Goal: Transaction & Acquisition: Subscribe to service/newsletter

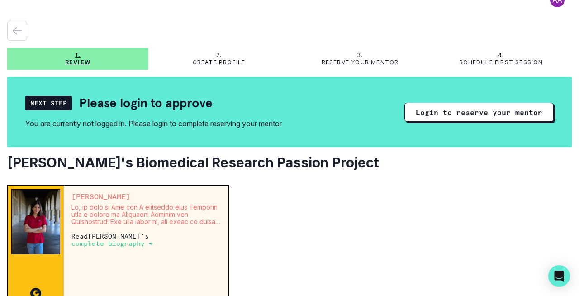
scroll to position [16, 0]
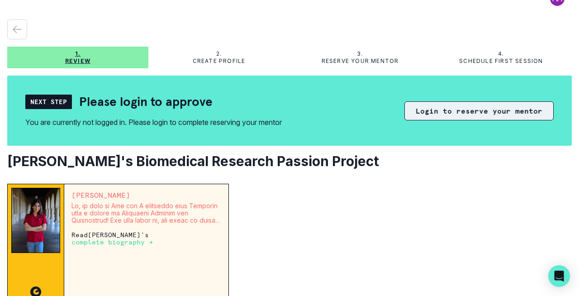
click at [457, 112] on button "Login to reserve your mentor" at bounding box center [479, 110] width 149 height 19
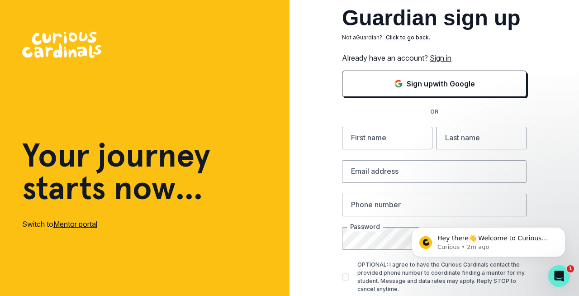
click at [445, 59] on link "Sign in" at bounding box center [441, 57] width 22 height 9
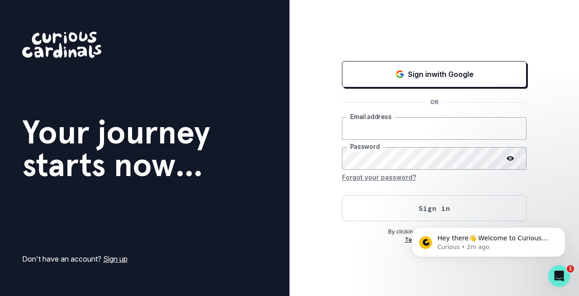
click at [378, 133] on input "email" at bounding box center [434, 128] width 185 height 23
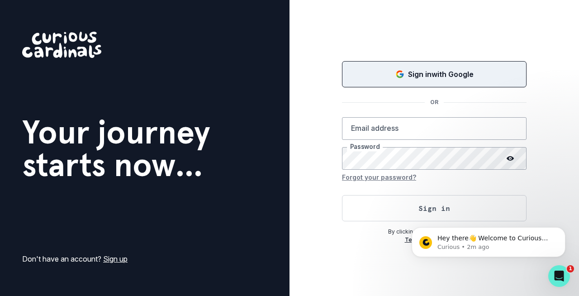
click at [437, 77] on p "Sign in with Google" at bounding box center [441, 74] width 66 height 11
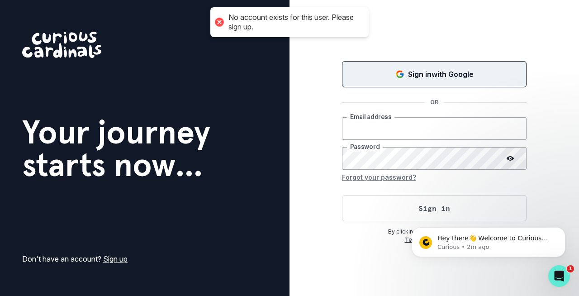
click at [381, 131] on input "email" at bounding box center [434, 128] width 185 height 23
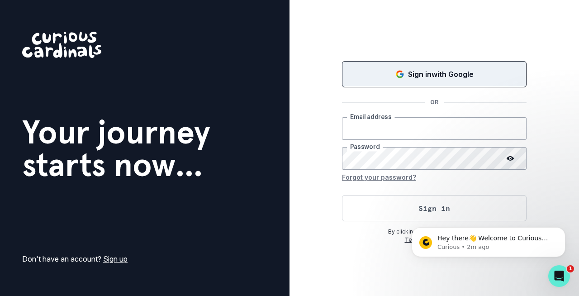
type input "[EMAIL_ADDRESS][DOMAIN_NAME]"
click at [384, 178] on button "Forgot your password?" at bounding box center [379, 177] width 74 height 14
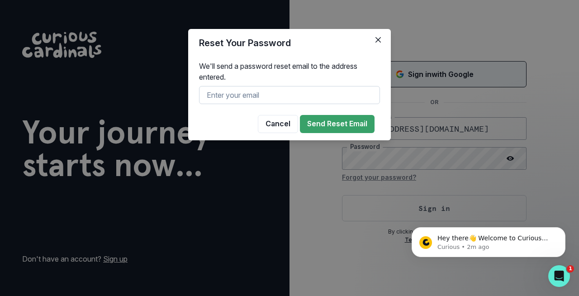
click at [293, 88] on input "text" at bounding box center [289, 95] width 181 height 18
type input "[EMAIL_ADDRESS][DOMAIN_NAME]"
click at [336, 127] on button "Send Reset Email" at bounding box center [337, 124] width 75 height 18
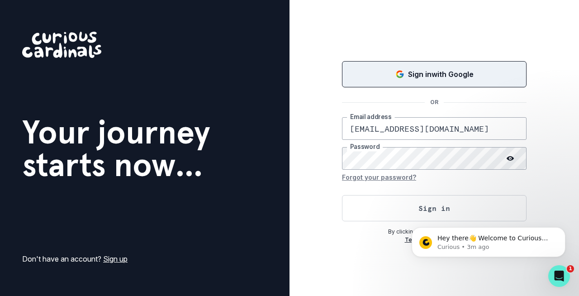
click at [511, 158] on circle at bounding box center [510, 158] width 1 height 1
click at [446, 206] on button "Sign in" at bounding box center [434, 208] width 185 height 26
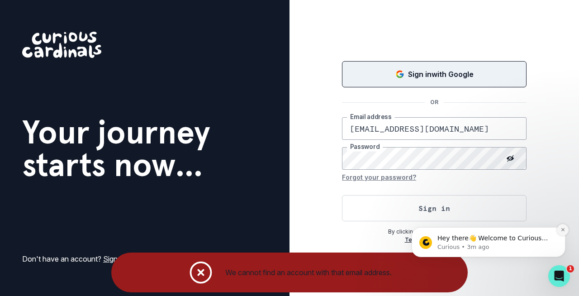
click at [561, 231] on icon "Dismiss notification" at bounding box center [563, 229] width 5 height 5
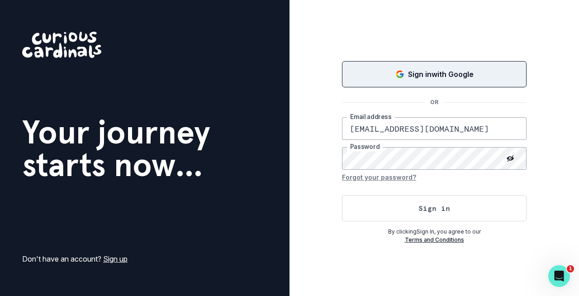
click at [111, 262] on link "Sign up" at bounding box center [115, 258] width 24 height 9
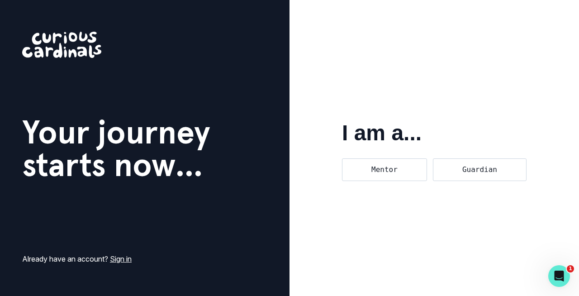
click at [121, 259] on link "Sign in" at bounding box center [121, 258] width 22 height 9
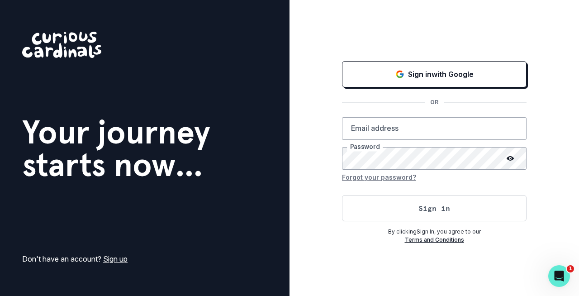
click at [117, 262] on link "Sign up" at bounding box center [115, 258] width 24 height 9
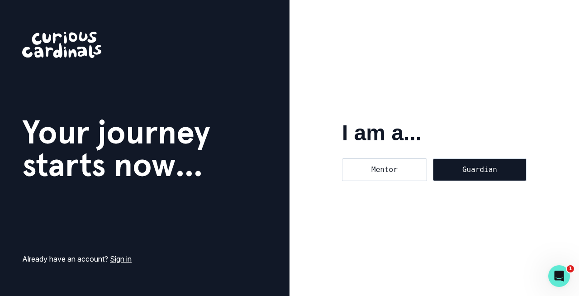
click at [493, 174] on div "Guardian" at bounding box center [480, 169] width 94 height 23
click at [433, 158] on input "Guardian" at bounding box center [433, 158] width 0 height 0
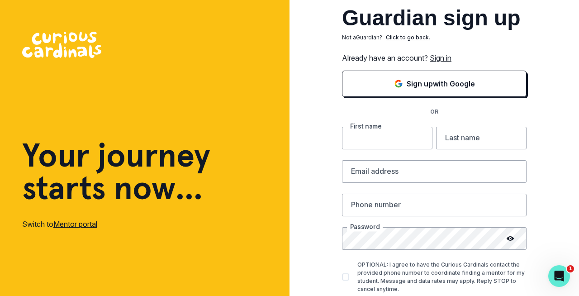
click at [402, 139] on input "text" at bounding box center [387, 138] width 91 height 23
type input "[MEDICAL_DATA]"
click at [450, 142] on input "text" at bounding box center [481, 138] width 91 height 23
type input "Prasad"
click at [408, 171] on input "email" at bounding box center [434, 171] width 185 height 23
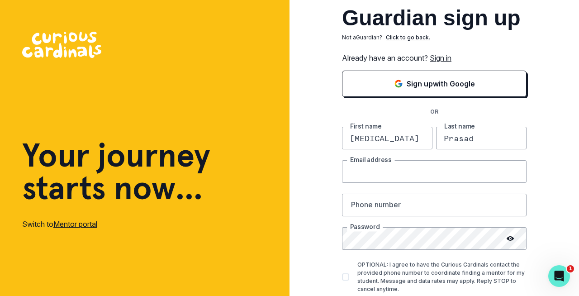
type input "[EMAIL_ADDRESS][DOMAIN_NAME]"
click at [382, 209] on input "text" at bounding box center [434, 205] width 185 height 23
type input "4258298612"
click at [506, 239] on div at bounding box center [510, 238] width 33 height 23
click at [506, 238] on div at bounding box center [510, 238] width 33 height 23
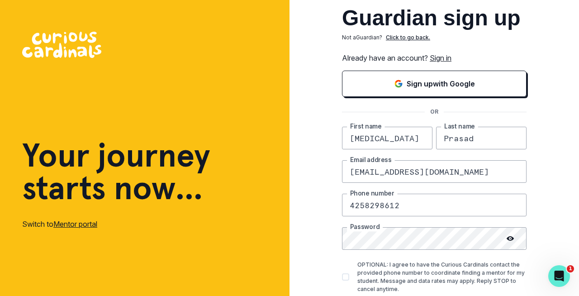
click at [510, 237] on icon at bounding box center [510, 238] width 7 height 5
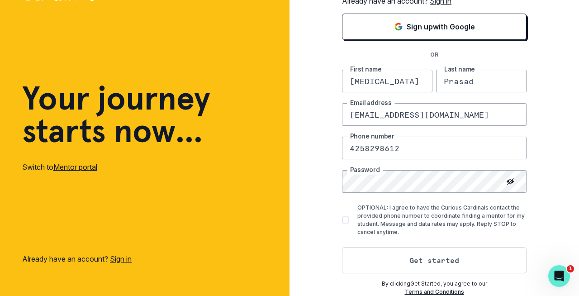
click at [348, 219] on span at bounding box center [345, 219] width 7 height 7
click at [342, 220] on input "OPTIONAL: I agree to have the Curious Cardinals contact the provided phone numb…" at bounding box center [342, 220] width 0 height 0
checkbox input "true"
click at [416, 259] on button "Get started" at bounding box center [434, 260] width 185 height 26
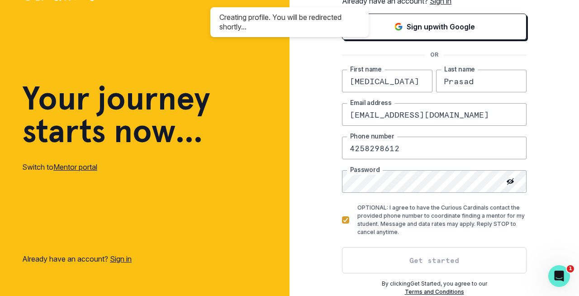
scroll to position [353, 0]
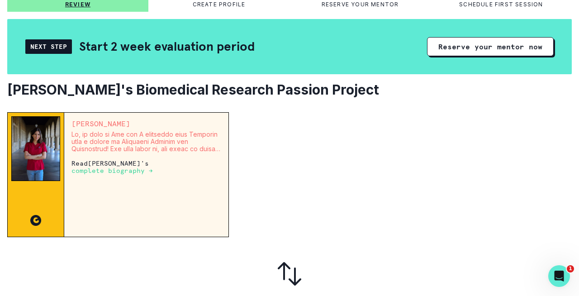
scroll to position [78, 0]
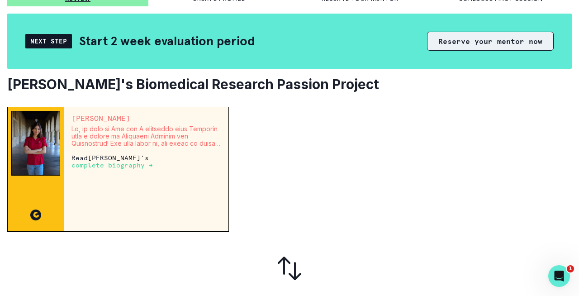
click at [521, 38] on button "Reserve your mentor now" at bounding box center [490, 41] width 127 height 19
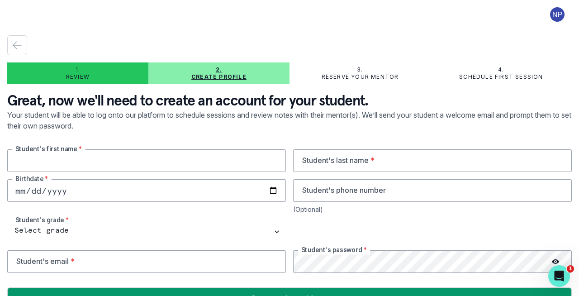
click at [191, 161] on input "text" at bounding box center [146, 160] width 279 height 23
type input "Tivisha"
type input "Sinha"
type input "[DATE]"
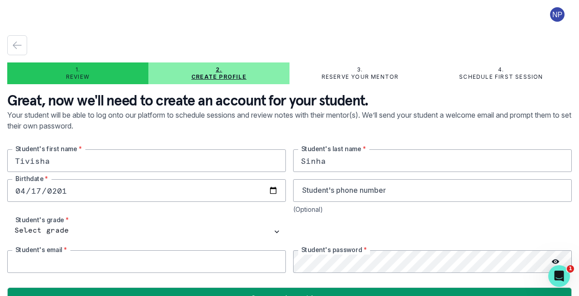
click at [50, 250] on input "email" at bounding box center [146, 261] width 279 height 23
click at [38, 268] on input "email" at bounding box center [146, 261] width 279 height 23
type input "[EMAIL_ADDRESS][DOMAIN_NAME]"
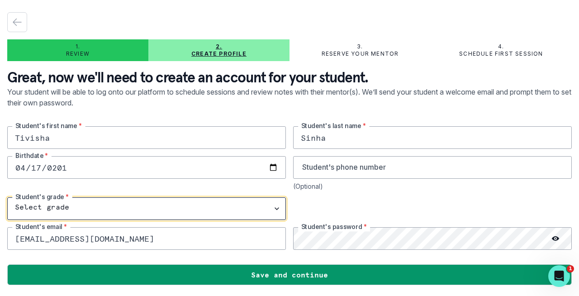
click at [275, 208] on select "Select grade 1st Grade 2nd Grade 3rd Grade 4th Grade 5th Grade 6th Grade 7th Gr…" at bounding box center [146, 208] width 279 height 23
select select "9th Grade"
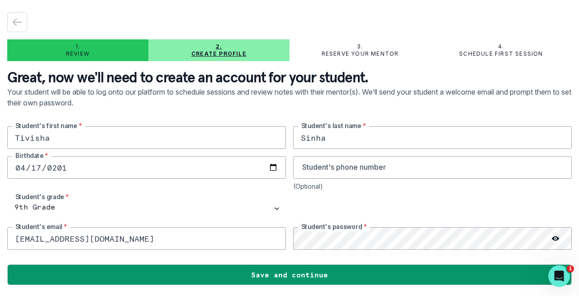
click at [559, 240] on icon at bounding box center [555, 238] width 7 height 7
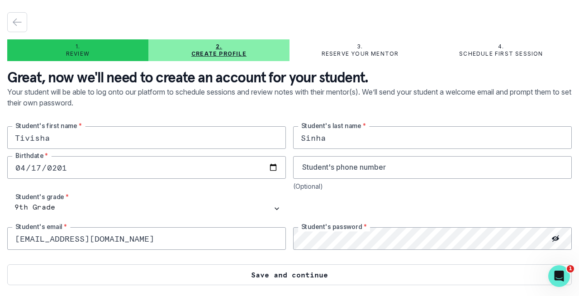
click at [345, 277] on button "Save and continue" at bounding box center [289, 274] width 565 height 21
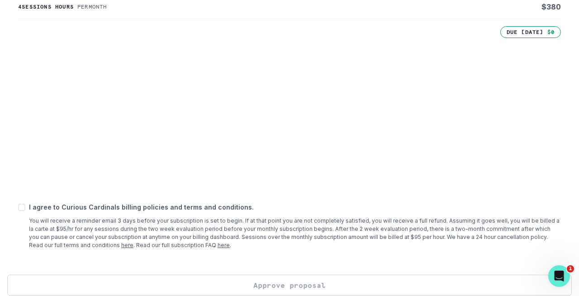
scroll to position [265, 0]
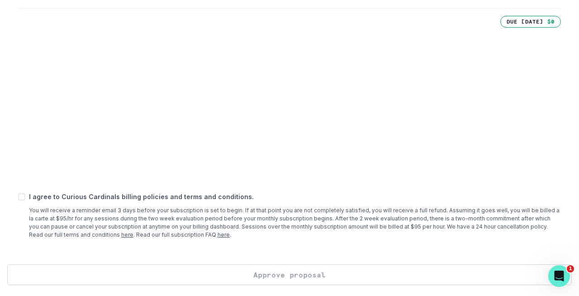
click at [20, 197] on span at bounding box center [21, 196] width 7 height 7
click at [18, 197] on input "checkbox" at bounding box center [18, 197] width 0 height 0
checkbox input "true"
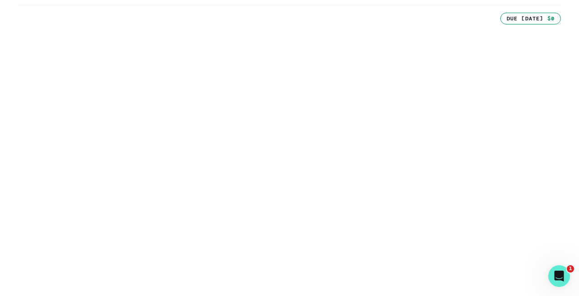
scroll to position [380, 0]
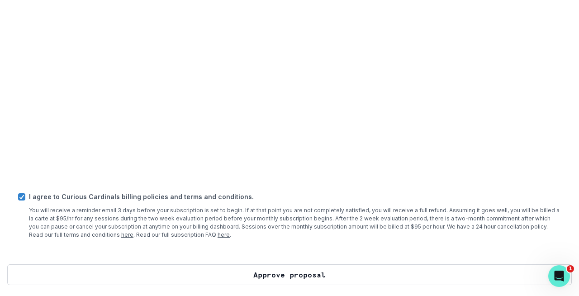
click at [249, 272] on button "Approve proposal" at bounding box center [289, 274] width 565 height 21
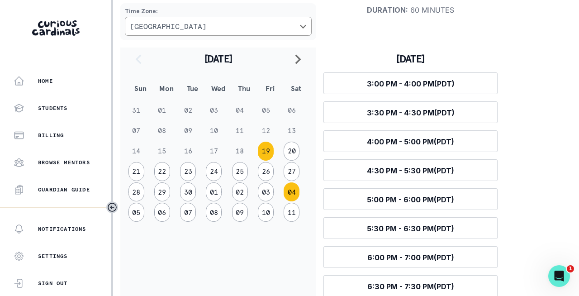
scroll to position [104, 0]
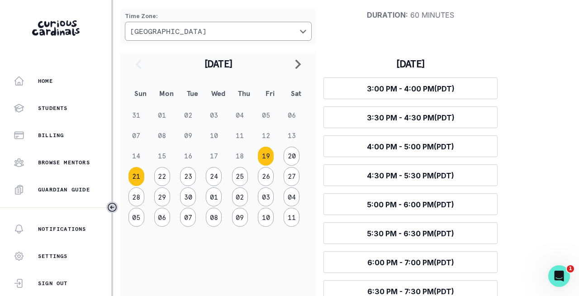
click at [133, 178] on button "21" at bounding box center [137, 176] width 16 height 19
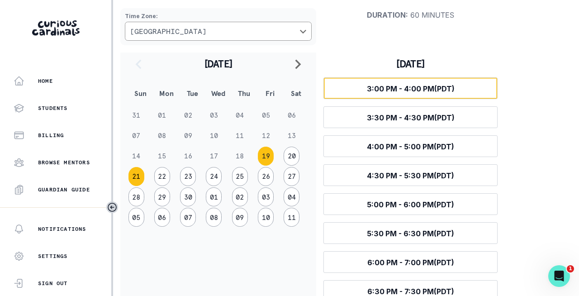
scroll to position [65, 0]
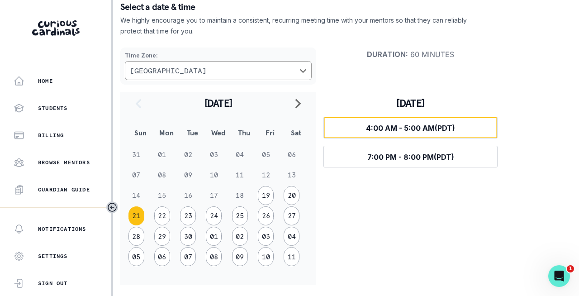
click at [396, 130] on span "4:00 AM - 5:00 AM (PDT)" at bounding box center [410, 128] width 89 height 9
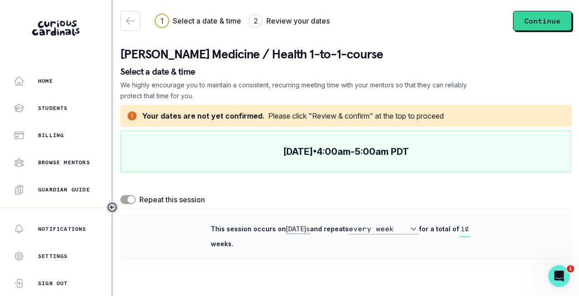
scroll to position [0, 0]
click at [536, 23] on button "Continue" at bounding box center [542, 21] width 59 height 20
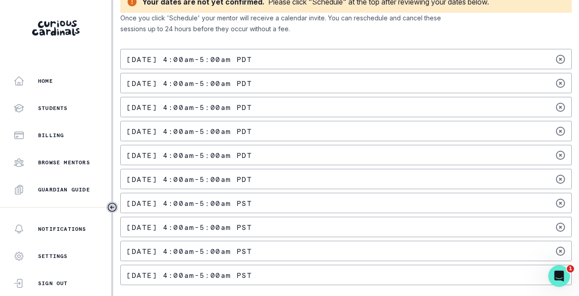
scroll to position [68, 0]
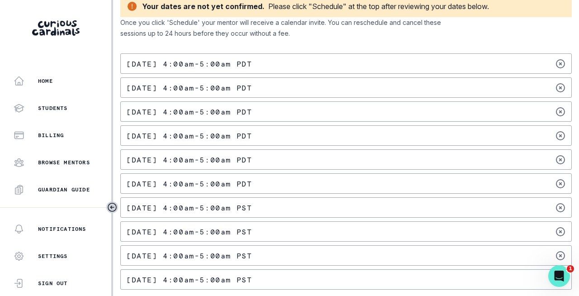
click at [374, 62] on div "[DATE] 4:00am - 5:00am PDT" at bounding box center [346, 63] width 452 height 20
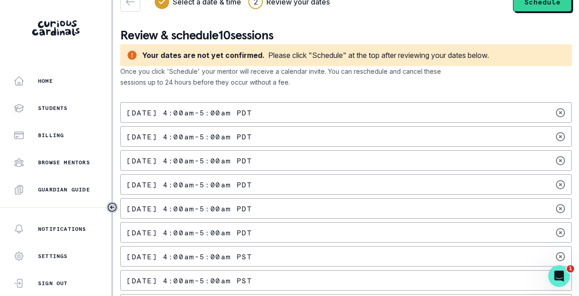
scroll to position [0, 0]
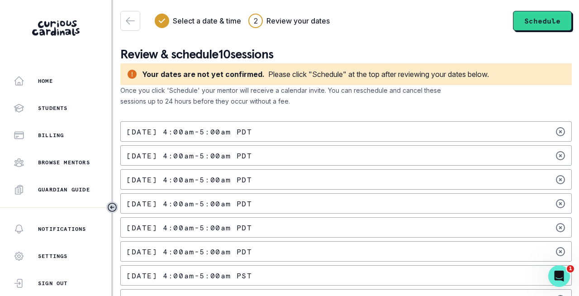
click at [390, 125] on div "[DATE] 4:00am - 5:00am PDT" at bounding box center [346, 131] width 452 height 20
click at [335, 127] on div "[DATE] 4:00am - 5:00am PDT" at bounding box center [346, 131] width 452 height 20
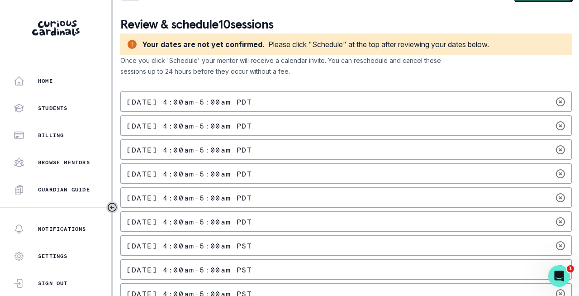
scroll to position [30, 0]
click at [561, 149] on icon at bounding box center [561, 149] width 8 height 8
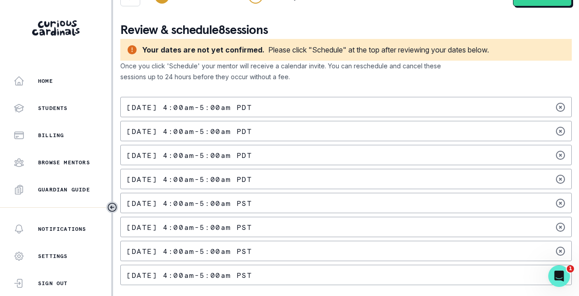
scroll to position [24, 0]
click at [561, 149] on div "[DATE] 4:00am - 5:00am PDT" at bounding box center [346, 155] width 452 height 20
click at [562, 153] on icon at bounding box center [560, 155] width 11 height 11
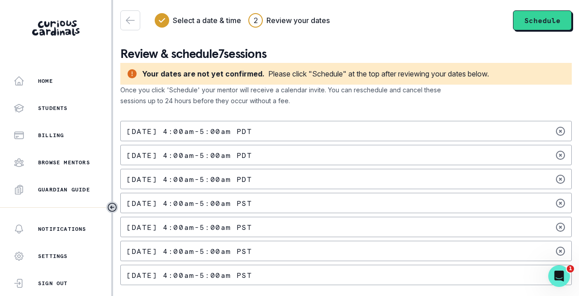
scroll to position [0, 0]
click at [562, 153] on icon at bounding box center [560, 155] width 11 height 11
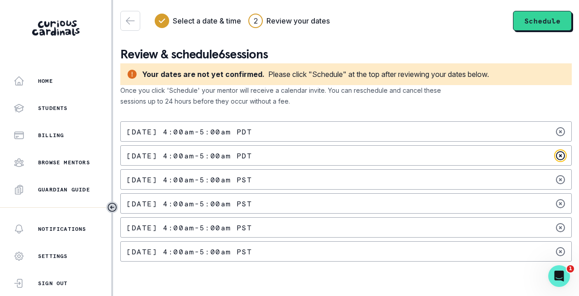
click at [560, 157] on icon at bounding box center [560, 155] width 11 height 11
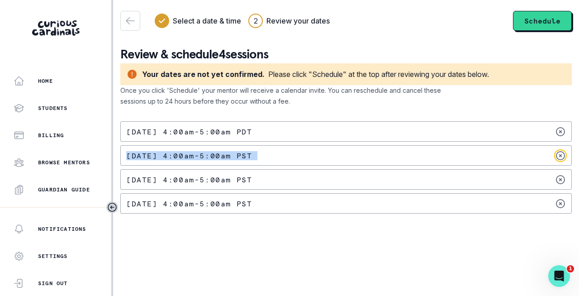
click at [560, 157] on icon at bounding box center [560, 155] width 11 height 11
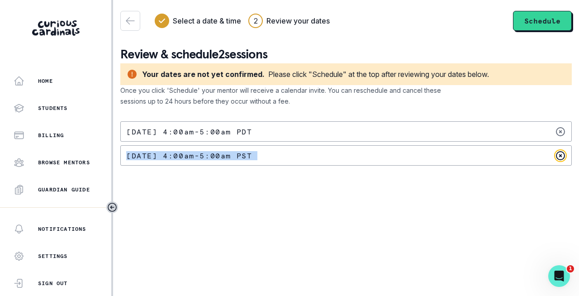
click at [560, 158] on icon at bounding box center [560, 155] width 11 height 11
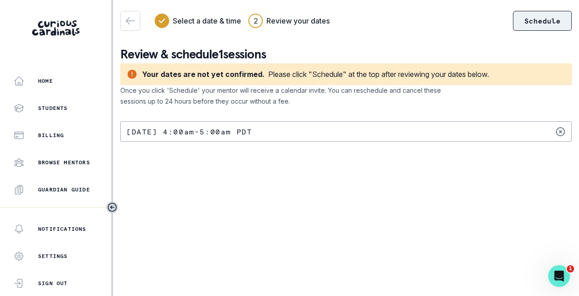
click at [538, 15] on button "Schedule" at bounding box center [542, 21] width 59 height 20
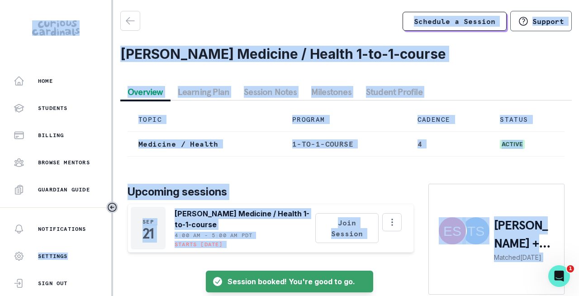
click at [355, 177] on div "Upcoming sessions [DATE] [PERSON_NAME] Medicine / Health 1-to-1-course 4:00 AM …" at bounding box center [346, 229] width 437 height 131
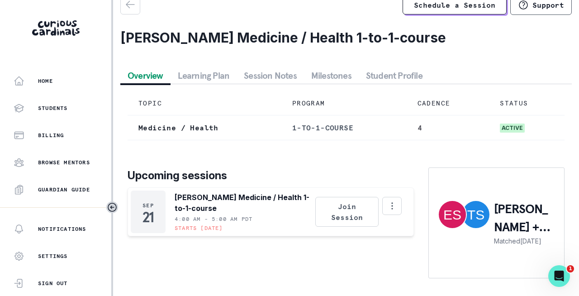
scroll to position [15, 0]
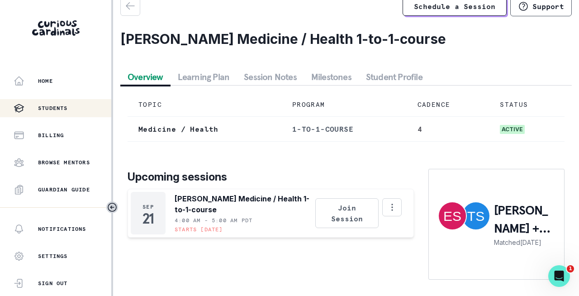
click at [52, 101] on button "Students" at bounding box center [55, 108] width 111 height 18
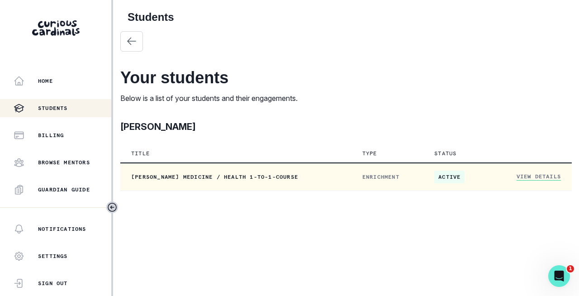
click at [528, 177] on link "View Details" at bounding box center [539, 177] width 44 height 8
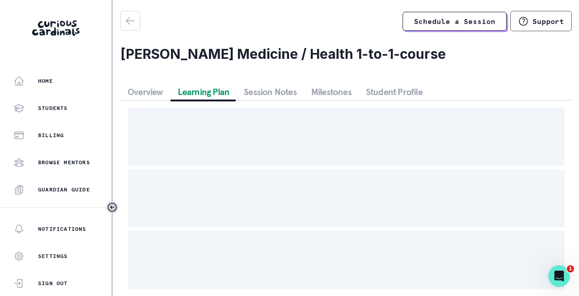
click at [206, 87] on button "Learning Plan" at bounding box center [204, 92] width 67 height 16
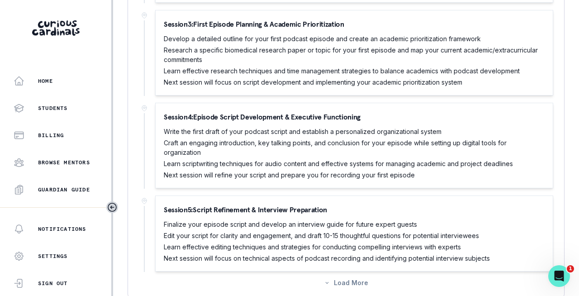
scroll to position [687, 0]
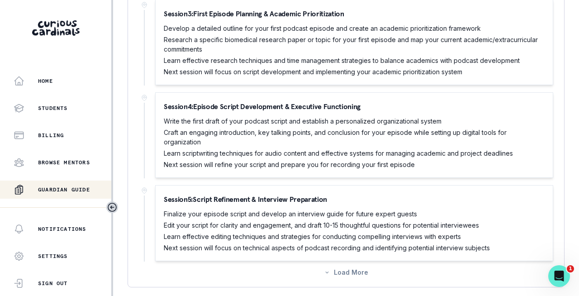
click at [84, 190] on p "Guardian Guide" at bounding box center [64, 189] width 52 height 7
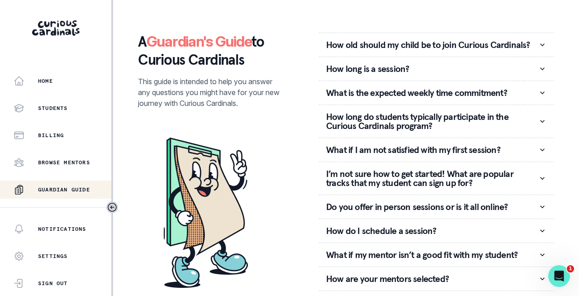
scroll to position [6, 0]
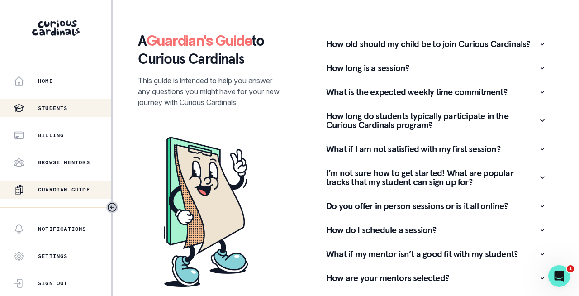
click at [49, 105] on p "Students" at bounding box center [53, 108] width 30 height 7
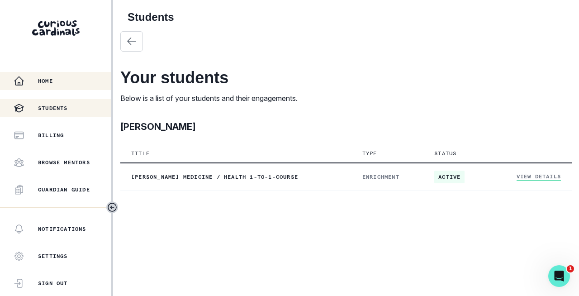
click at [43, 85] on div "Home" at bounding box center [63, 81] width 98 height 11
